Goal: Task Accomplishment & Management: Use online tool/utility

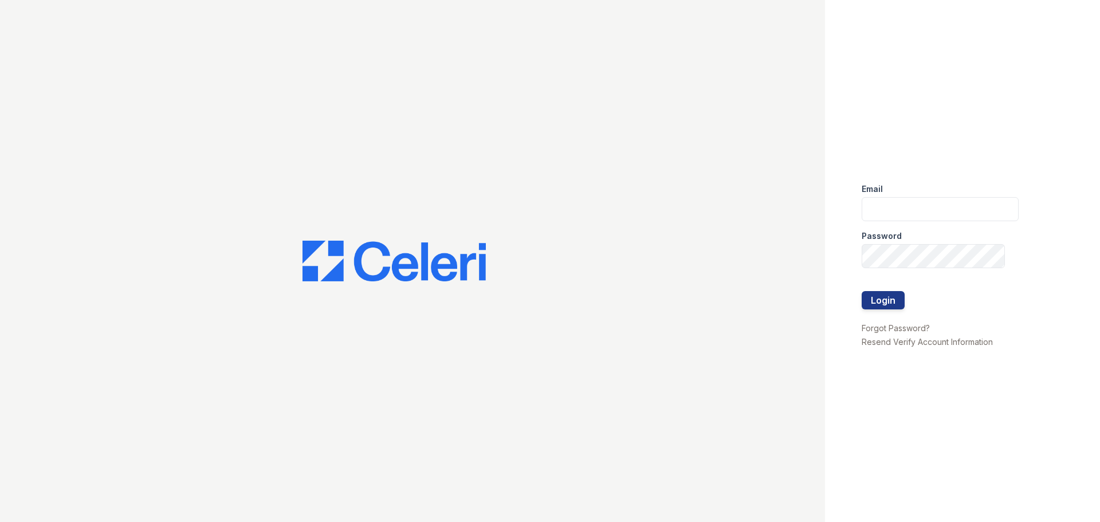
type input "[PERSON_NAME][EMAIL_ADDRESS][DOMAIN_NAME]"
click at [877, 301] on button "Login" at bounding box center [883, 300] width 43 height 18
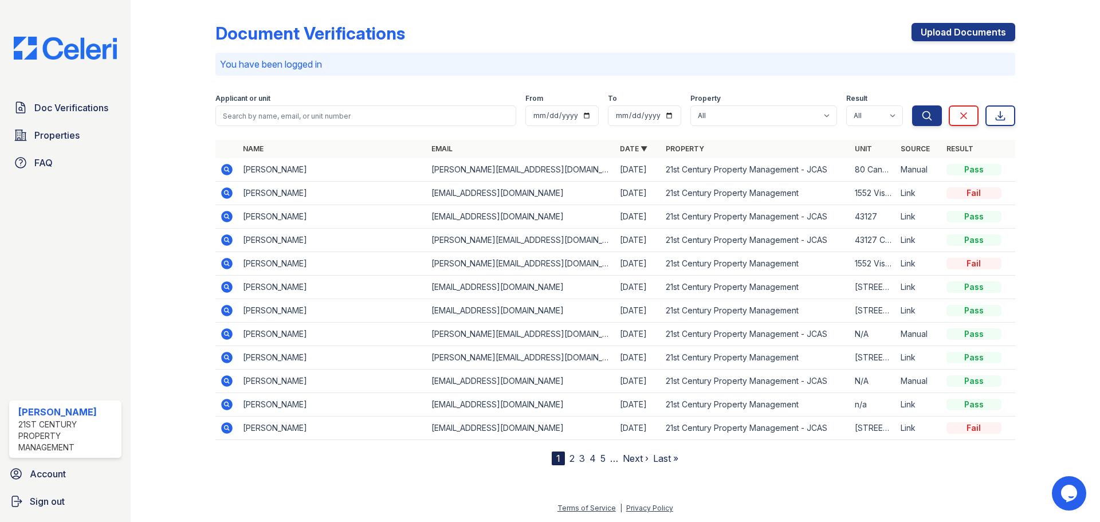
click at [37, 476] on span "Account" at bounding box center [48, 474] width 36 height 14
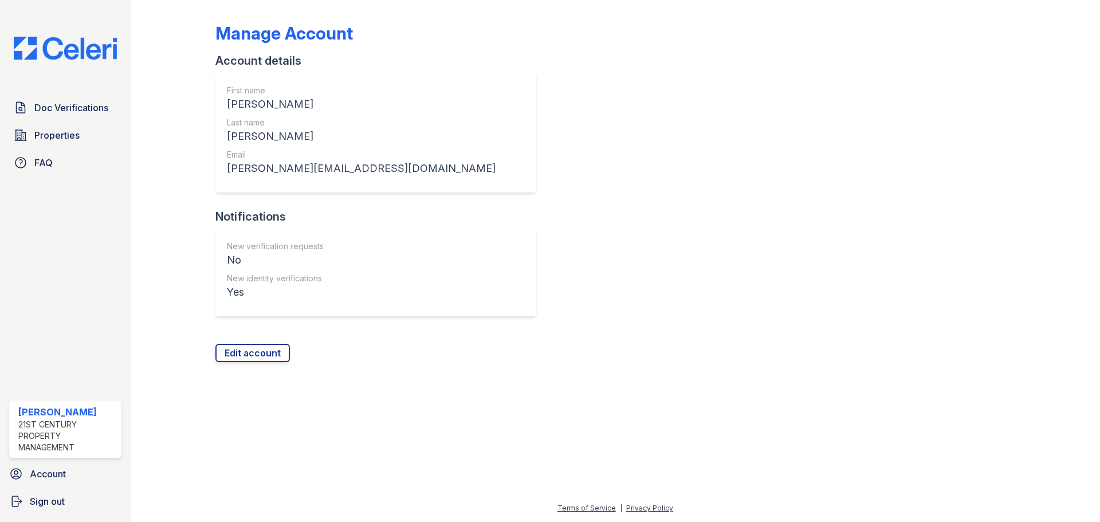
click at [48, 109] on span "Doc Verifications" at bounding box center [71, 108] width 74 height 14
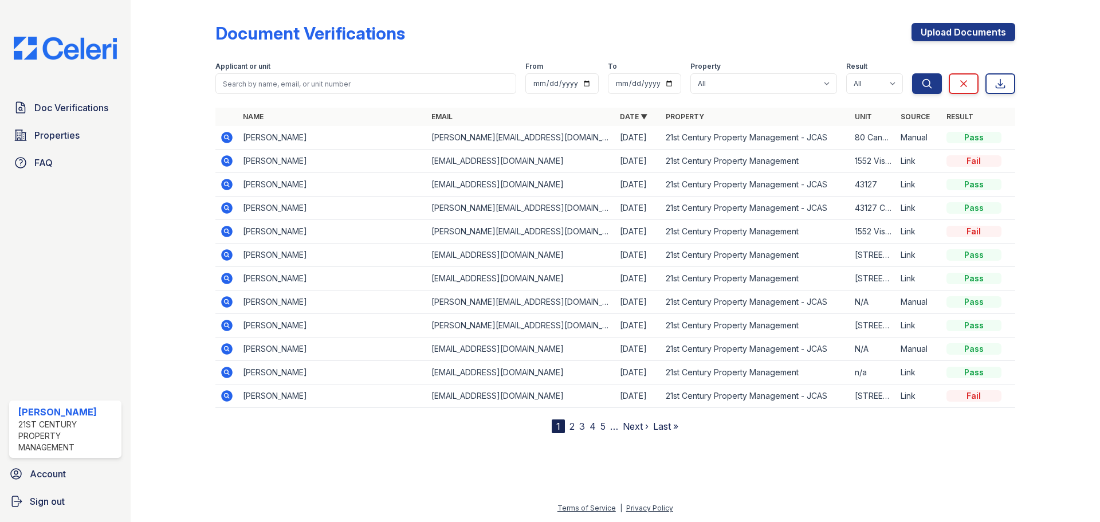
click at [44, 473] on span "Account" at bounding box center [48, 474] width 36 height 14
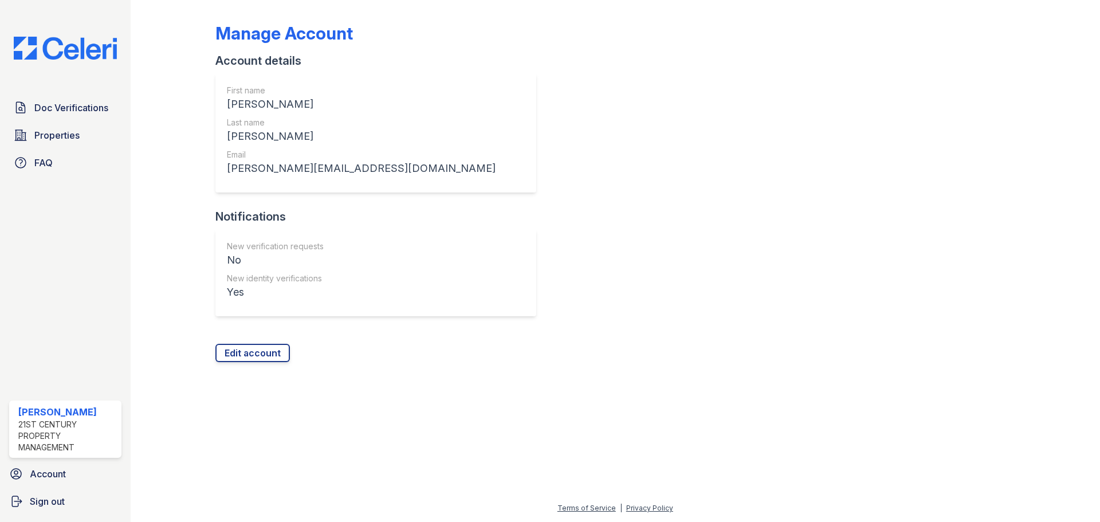
click at [41, 476] on span "Account" at bounding box center [48, 474] width 36 height 14
click at [59, 107] on span "Doc Verifications" at bounding box center [71, 108] width 74 height 14
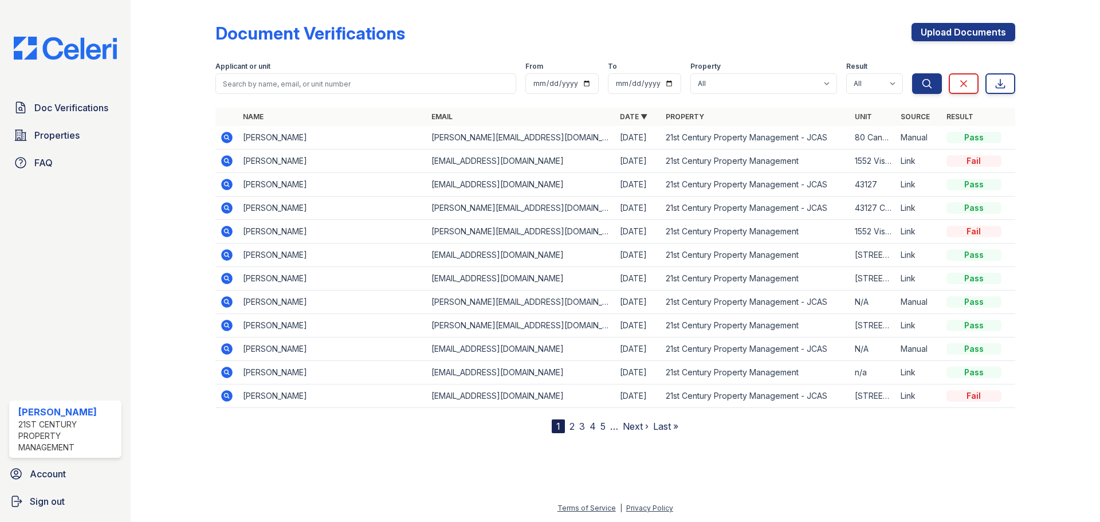
click at [63, 108] on span "Doc Verifications" at bounding box center [71, 108] width 74 height 14
click at [50, 137] on span "Properties" at bounding box center [56, 135] width 45 height 14
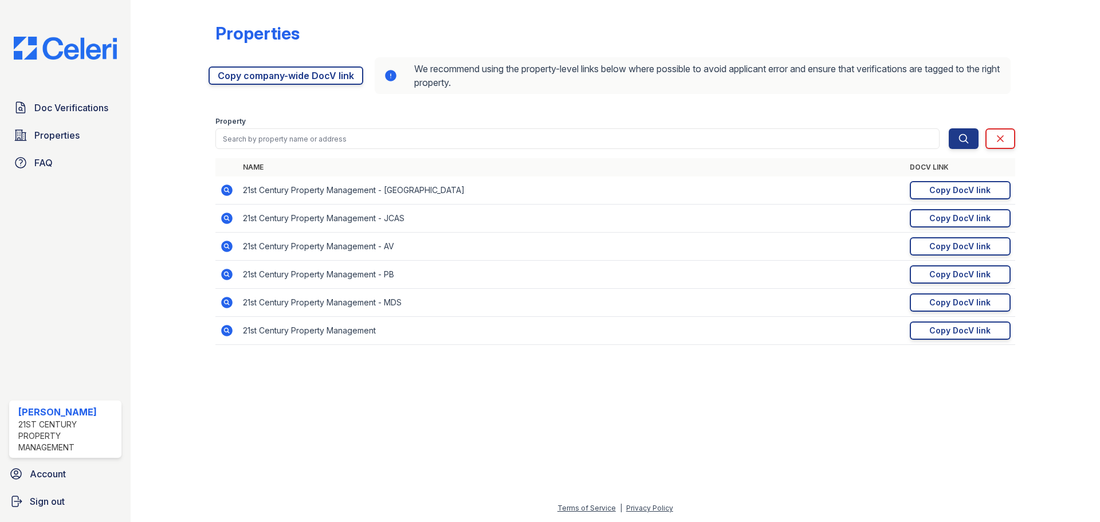
click at [53, 115] on link "Doc Verifications" at bounding box center [65, 107] width 112 height 23
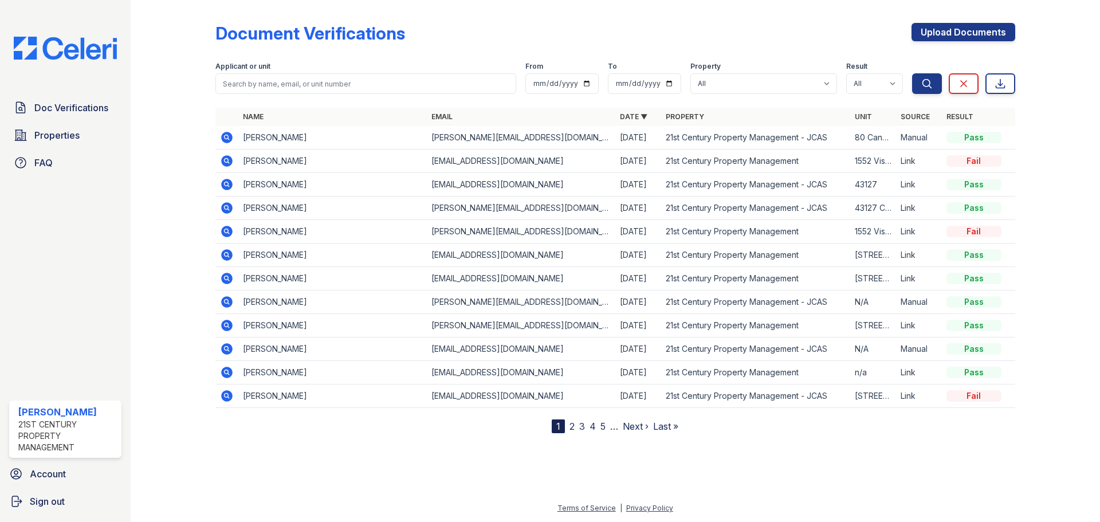
click at [225, 164] on icon at bounding box center [226, 160] width 11 height 11
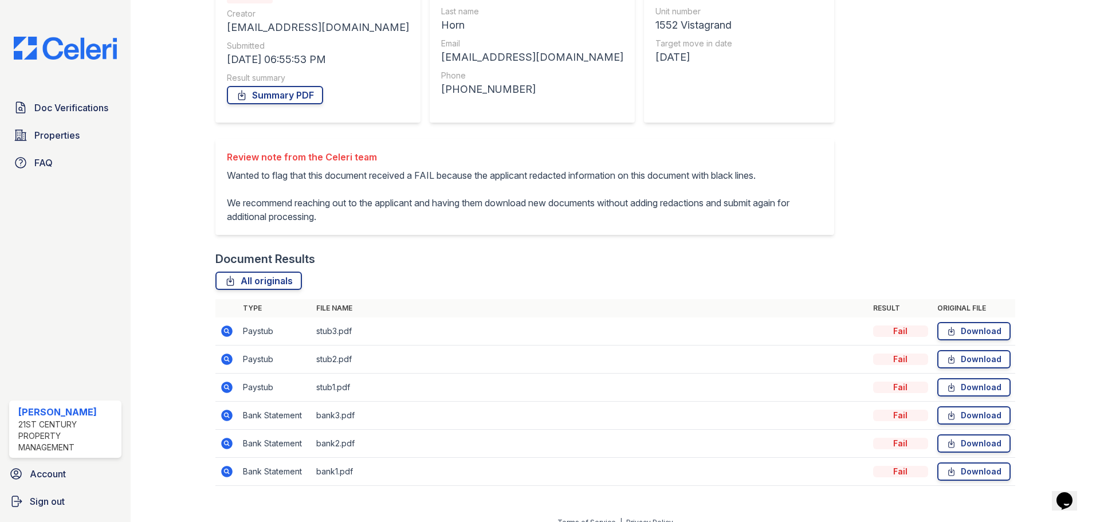
scroll to position [171, 0]
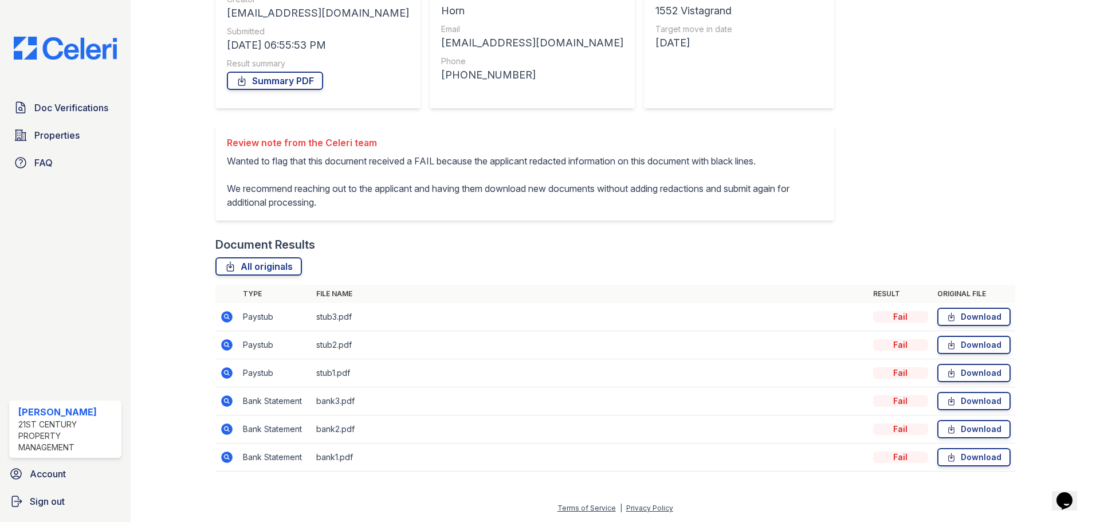
click at [972, 313] on link "Download" at bounding box center [973, 317] width 73 height 18
